Goal: Information Seeking & Learning: Learn about a topic

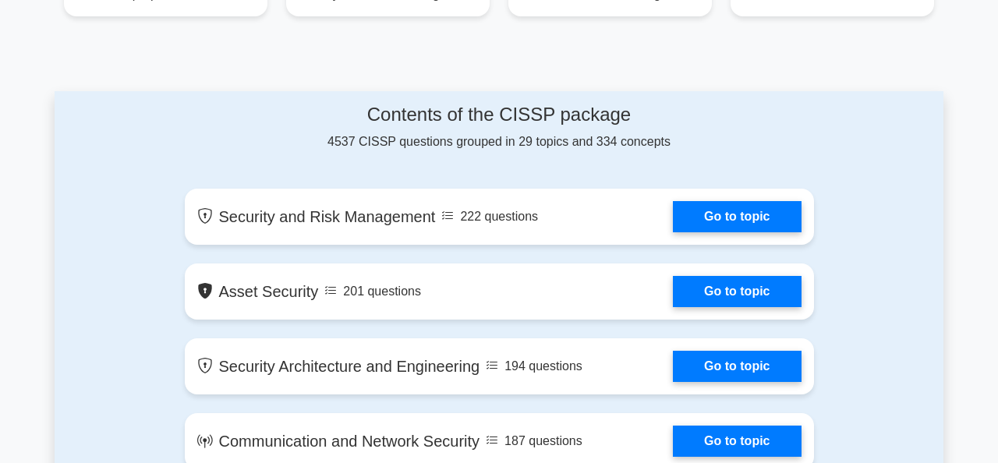
scroll to position [861, 0]
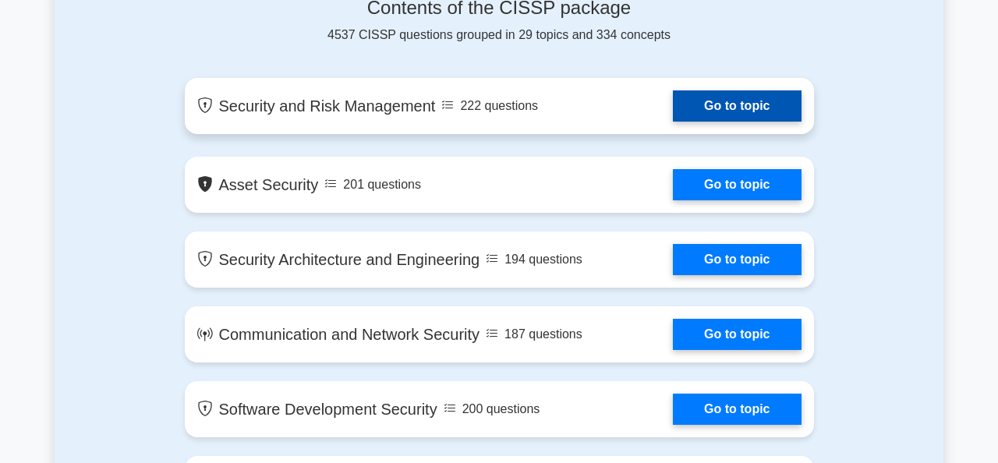
click at [673, 103] on link "Go to topic" at bounding box center [737, 105] width 128 height 31
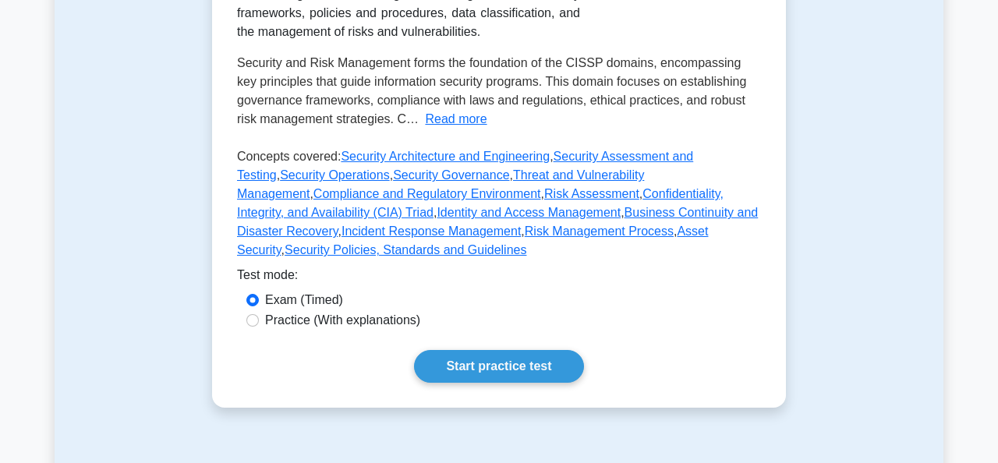
scroll to position [464, 0]
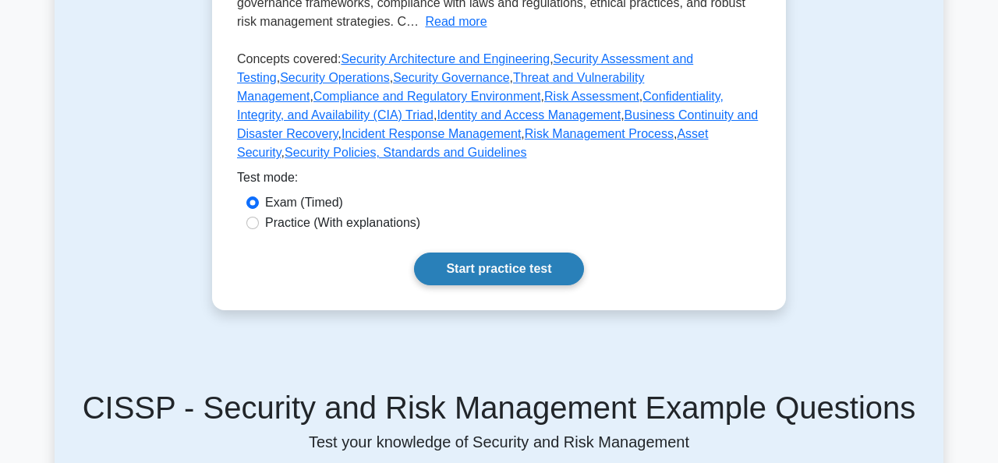
click at [493, 282] on link "Start practice test" at bounding box center [498, 269] width 169 height 33
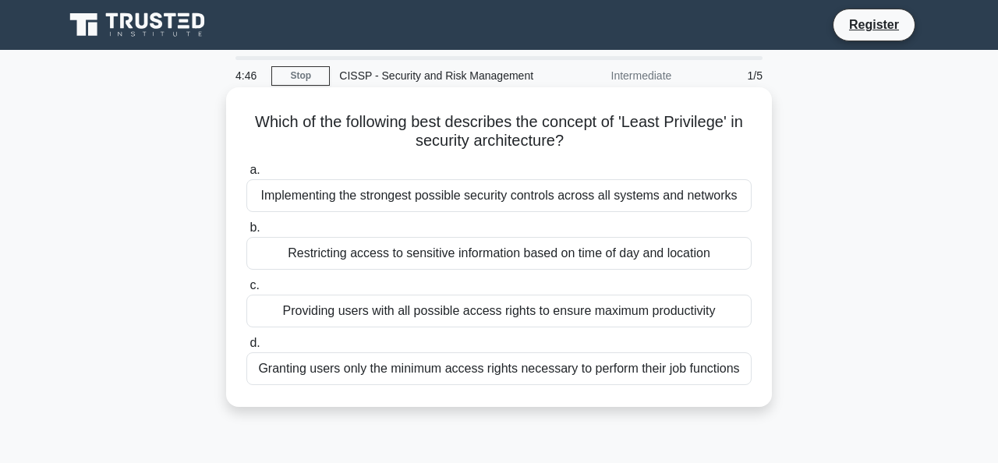
click at [467, 358] on div "Granting users only the minimum access rights necessary to perform their job fu…" at bounding box center [498, 368] width 505 height 33
click at [246, 349] on input "d. Granting users only the minimum access rights necessary to perform their job…" at bounding box center [246, 343] width 0 height 10
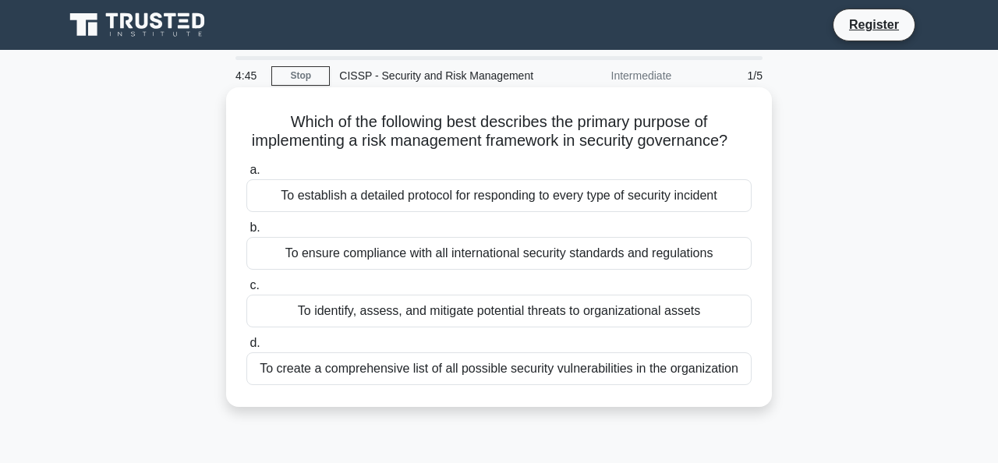
click at [466, 380] on div "To create a comprehensive list of all possible security vulnerabilities in the …" at bounding box center [498, 368] width 505 height 33
click at [246, 349] on input "d. To create a comprehensive list of all possible security vulnerabilities in t…" at bounding box center [246, 343] width 0 height 10
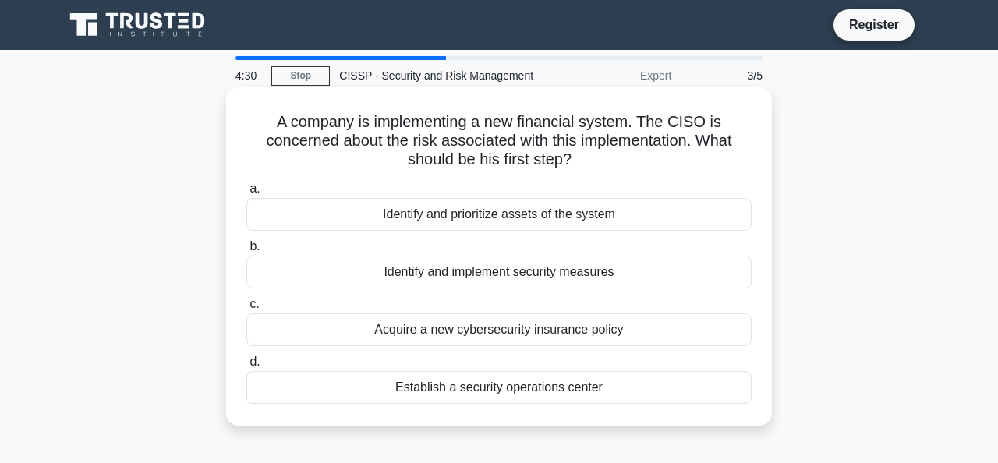
click at [523, 229] on div "Identify and prioritize assets of the system" at bounding box center [498, 214] width 505 height 33
click at [246, 194] on input "a. Identify and prioritize assets of the system" at bounding box center [246, 189] width 0 height 10
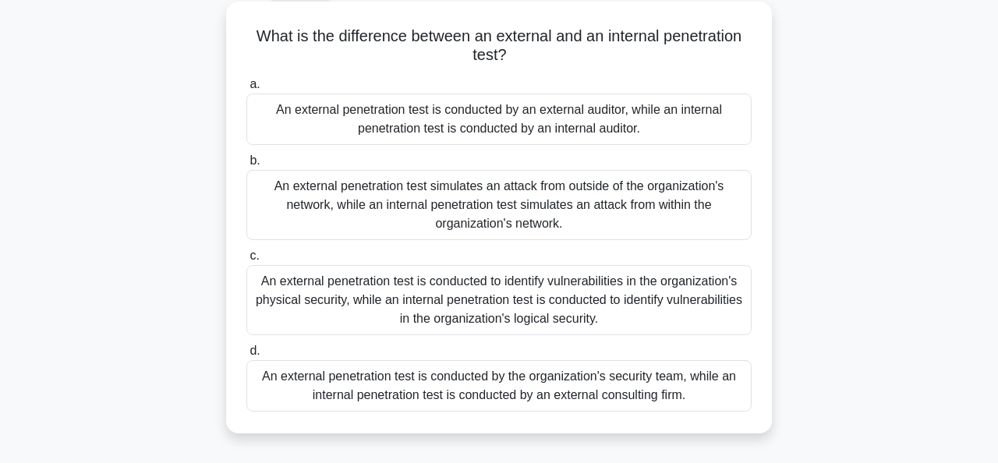
scroll to position [112, 0]
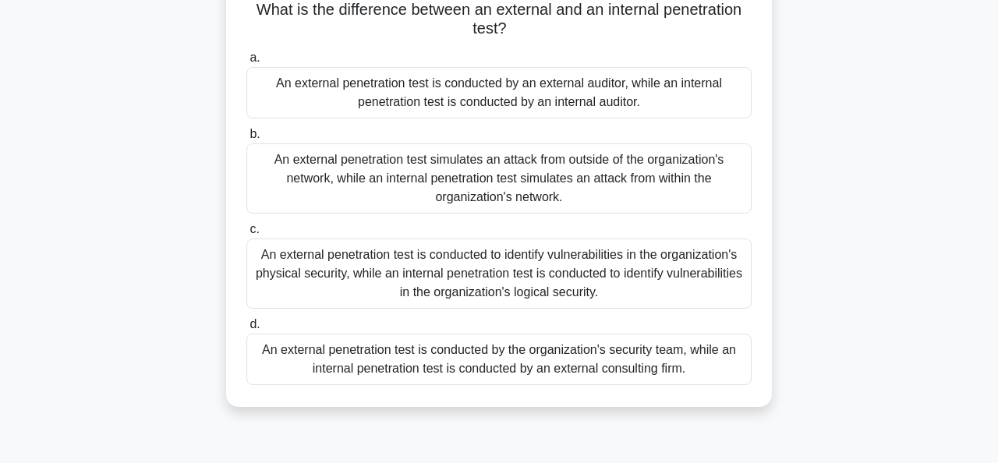
click at [533, 292] on div "An external penetration test is conducted to identify vulnerabilities in the or…" at bounding box center [498, 274] width 505 height 70
click at [246, 235] on input "c. An external penetration test is conducted to identify vulnerabilities in the…" at bounding box center [246, 230] width 0 height 10
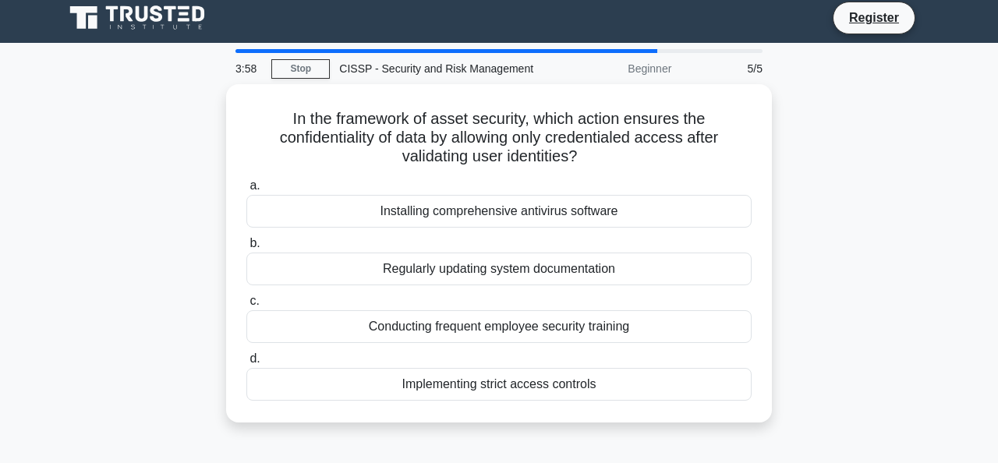
scroll to position [0, 0]
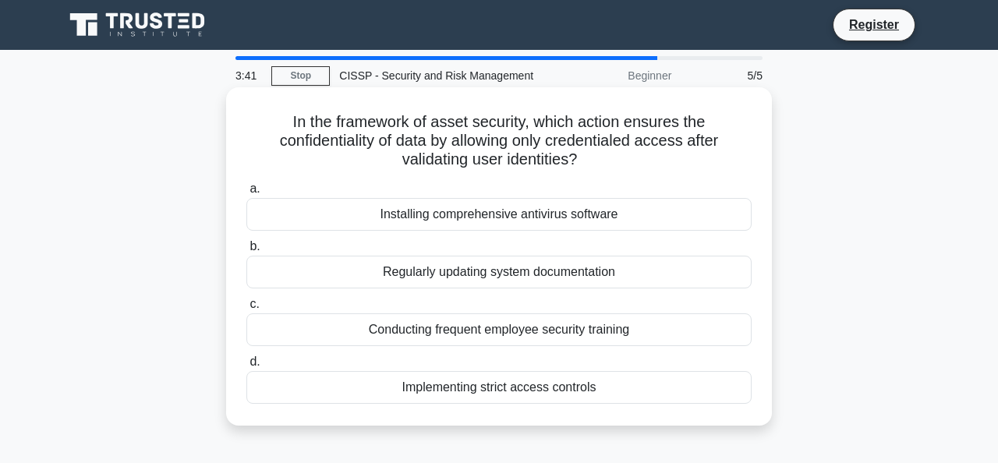
click at [537, 390] on div "Implementing strict access controls" at bounding box center [498, 387] width 505 height 33
click at [246, 367] on input "d. Implementing strict access controls" at bounding box center [246, 362] width 0 height 10
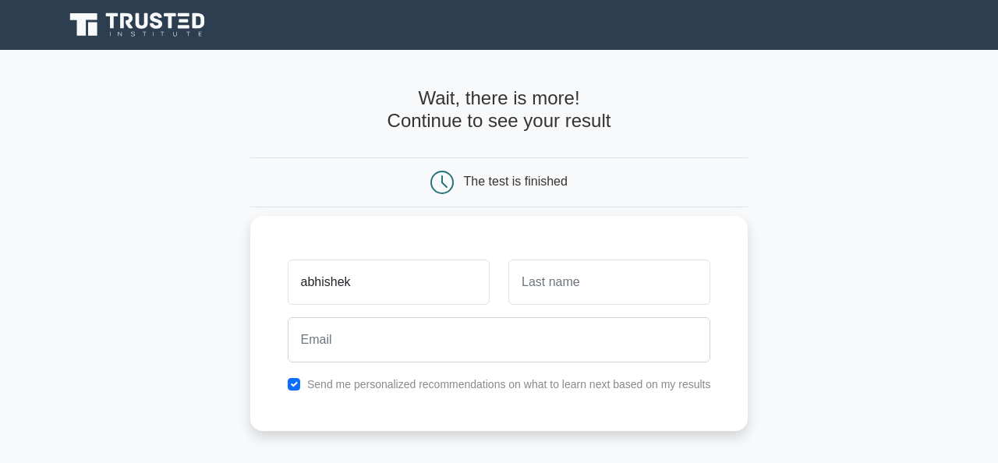
type input "abhishek"
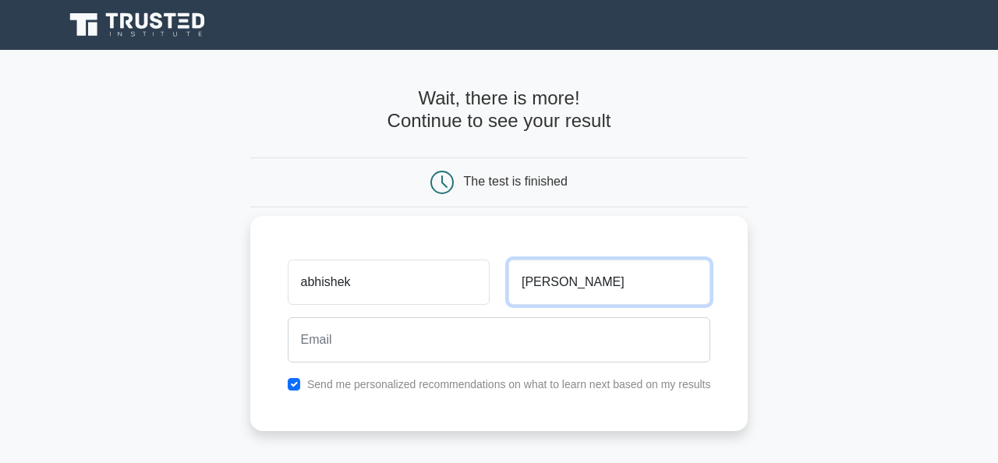
type input "[PERSON_NAME]"
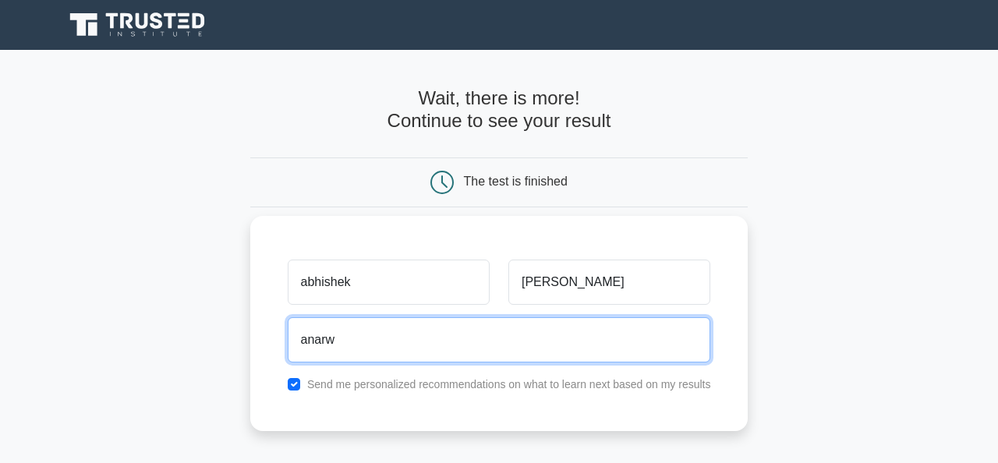
type input "[EMAIL_ADDRESS][DOMAIN_NAME]"
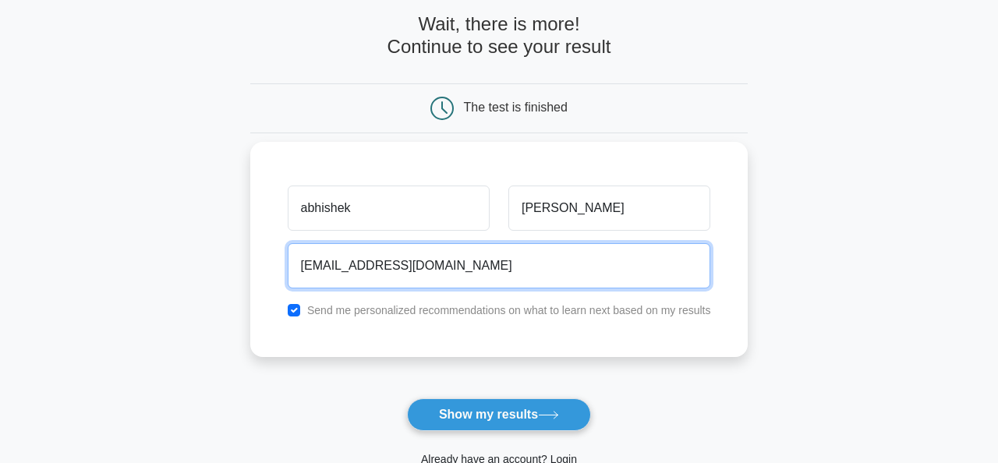
scroll to position [76, 0]
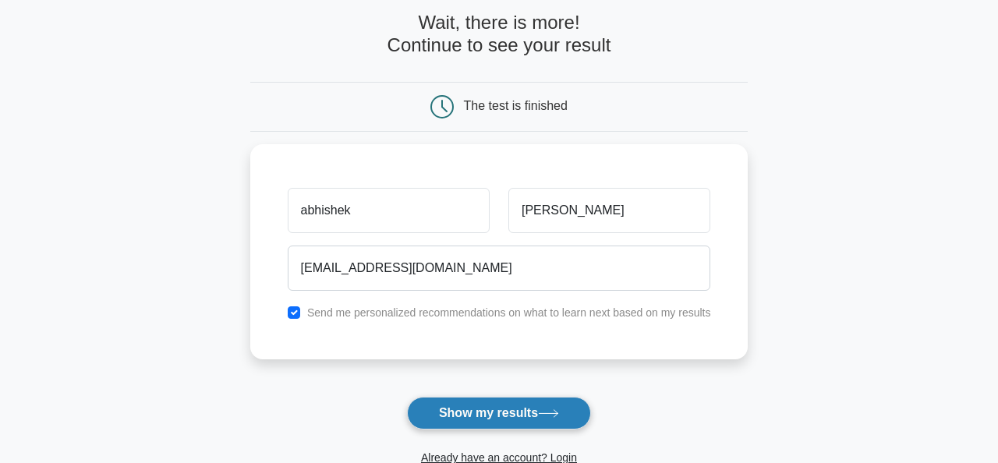
click at [495, 409] on button "Show my results" at bounding box center [499, 413] width 184 height 33
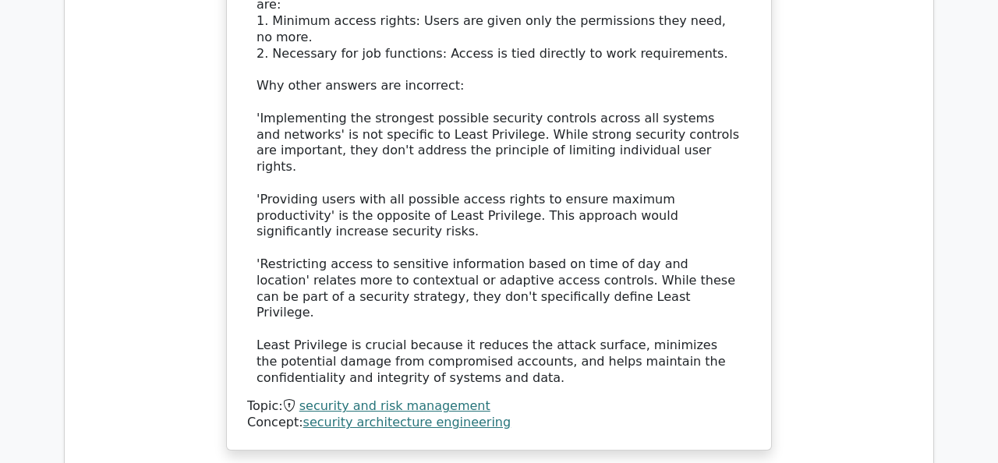
scroll to position [1840, 0]
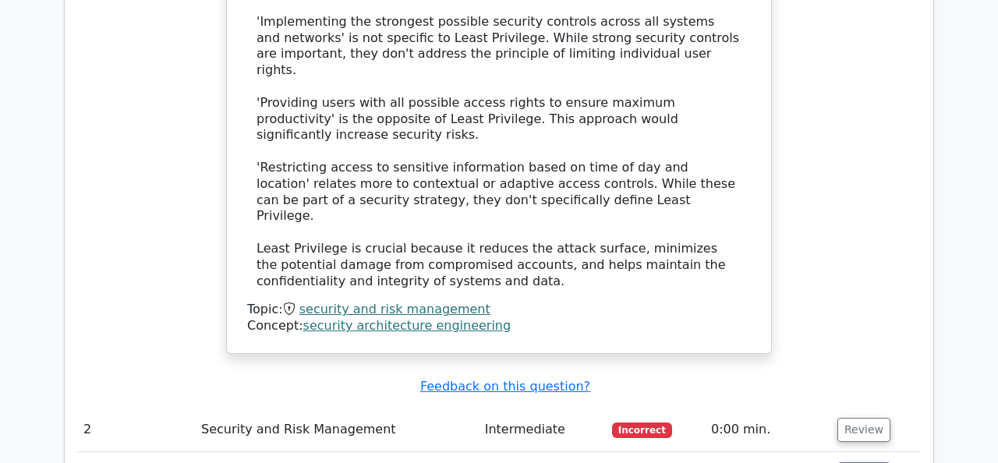
scroll to position [1888, 0]
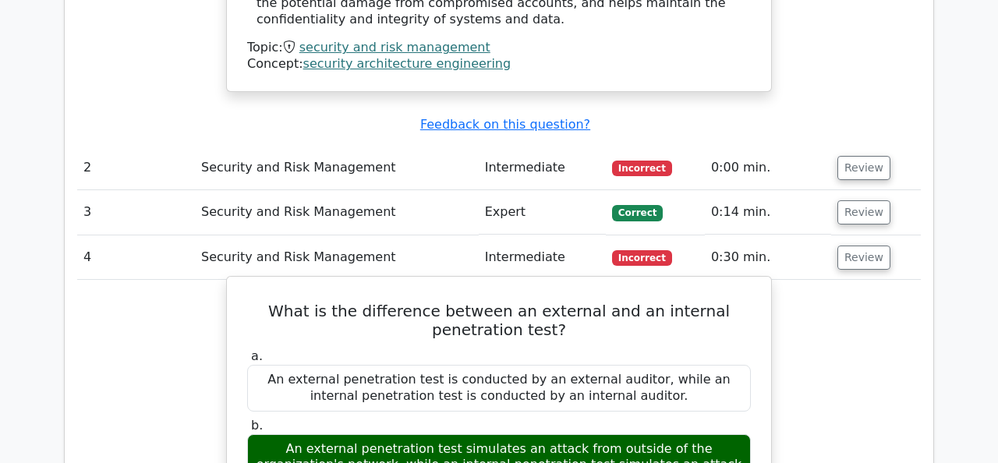
scroll to position [2150, 0]
